Goal: Obtain resource: Download file/media

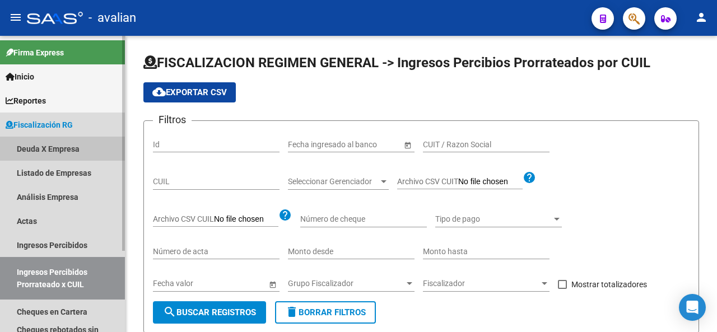
click at [36, 150] on link "Deuda X Empresa" at bounding box center [62, 149] width 125 height 24
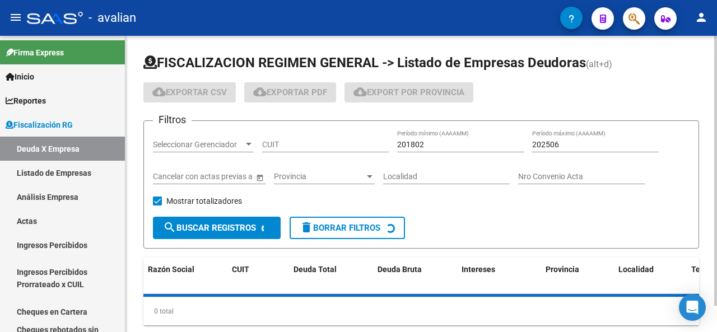
click at [340, 147] on input "CUIT" at bounding box center [325, 145] width 127 height 10
paste input "30-50097982-4"
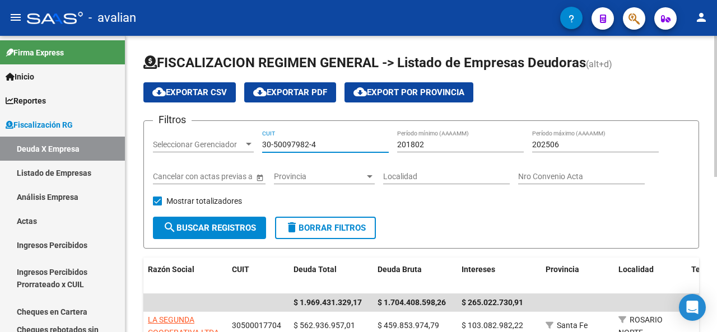
type input "30-50097982-4"
click at [555, 143] on input "202506" at bounding box center [595, 145] width 127 height 10
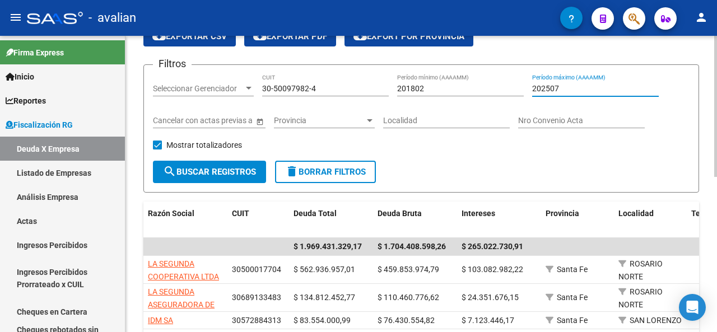
type input "202507"
click at [230, 178] on button "search Buscar Registros" at bounding box center [209, 172] width 113 height 22
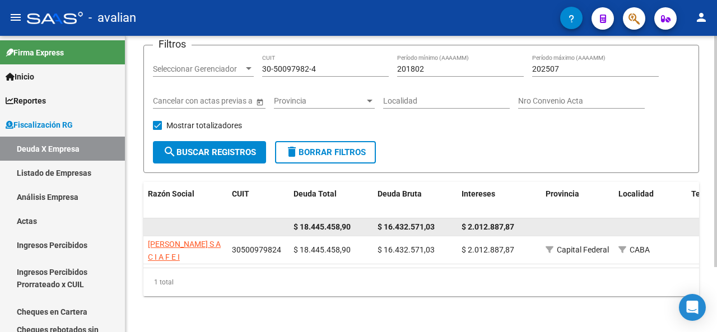
scroll to position [83, 0]
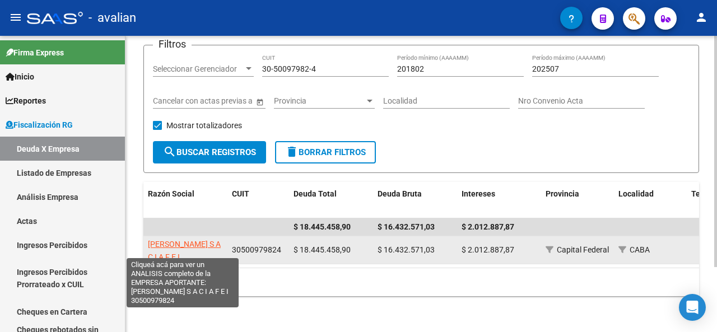
click at [154, 240] on span "[PERSON_NAME] S A C I A F E I" at bounding box center [184, 251] width 73 height 22
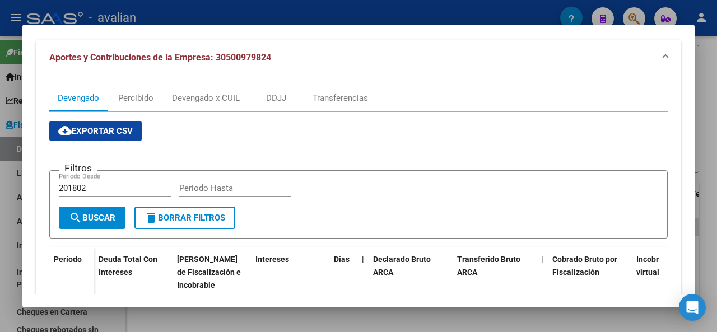
scroll to position [140, 0]
click at [275, 98] on div "DDJJ" at bounding box center [276, 98] width 20 height 12
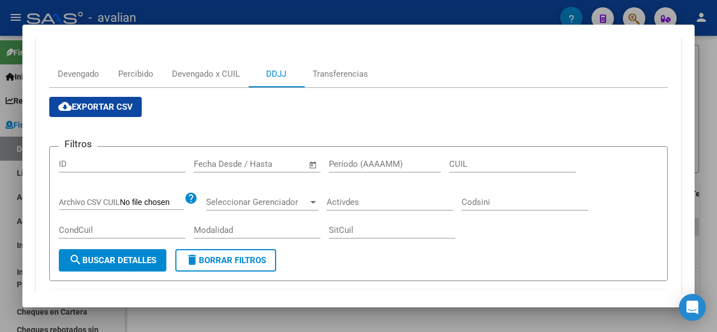
scroll to position [150, 0]
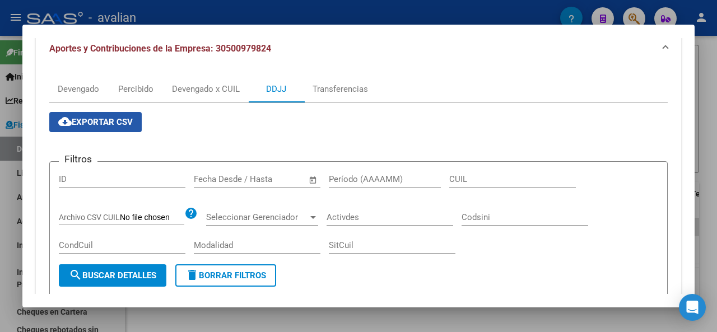
click at [105, 120] on span "cloud_download Exportar CSV" at bounding box center [95, 122] width 74 height 10
click at [711, 81] on div at bounding box center [358, 166] width 717 height 332
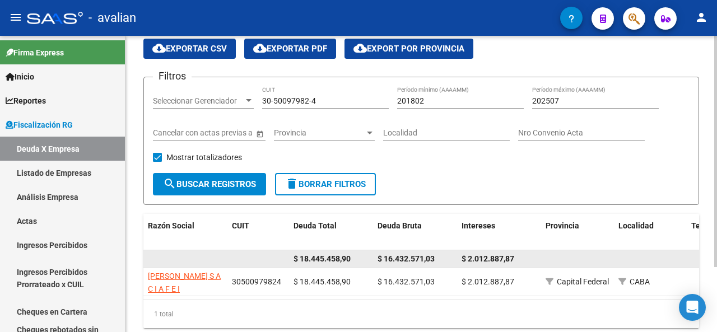
scroll to position [56, 0]
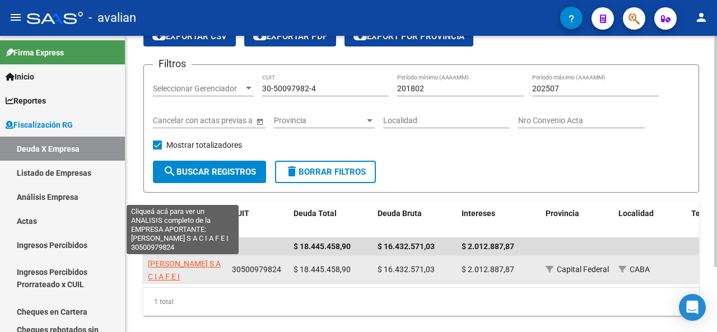
click at [184, 261] on span "[PERSON_NAME] S A C I A F E I" at bounding box center [184, 270] width 73 height 22
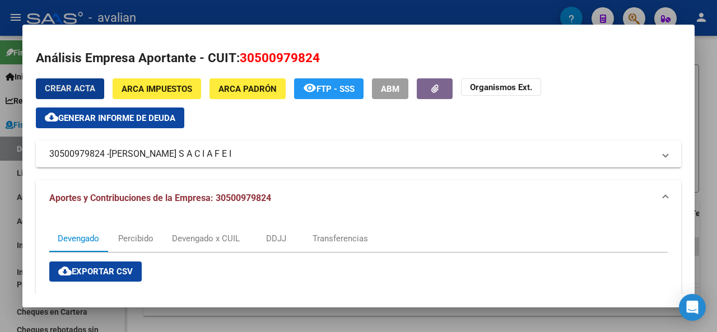
click at [716, 100] on div at bounding box center [358, 166] width 717 height 332
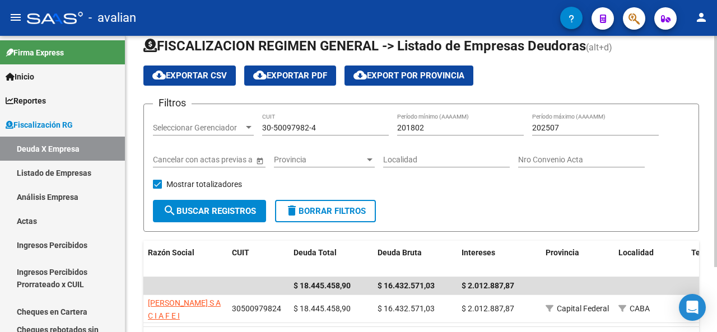
scroll to position [0, 0]
